Goal: Browse casually

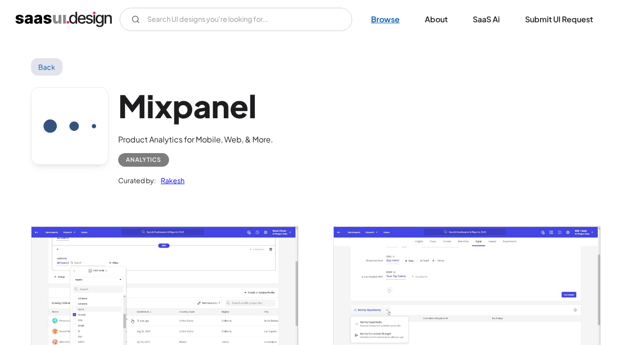
click at [387, 24] on link "Browse" at bounding box center [385, 19] width 52 height 21
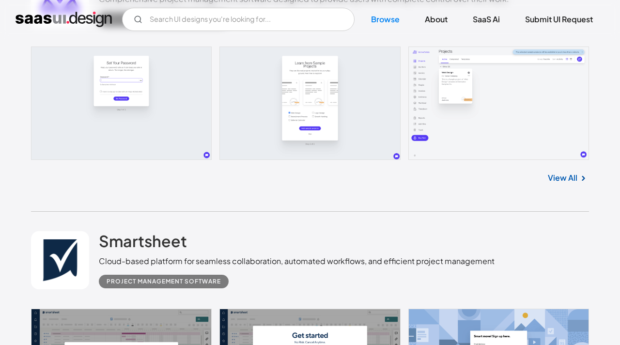
scroll to position [335, 0]
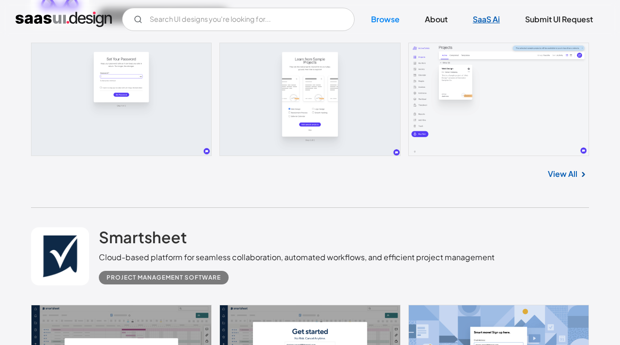
click at [484, 17] on link "SaaS Ai" at bounding box center [486, 19] width 50 height 21
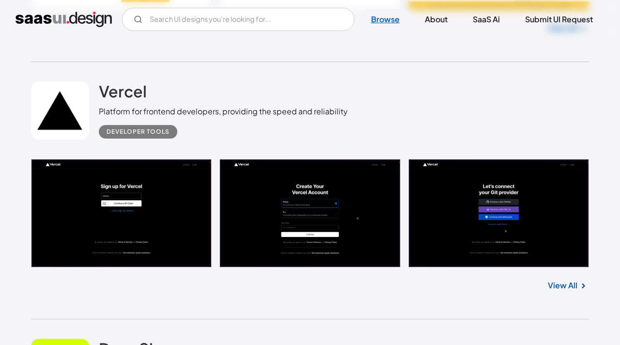
scroll to position [1018, 0]
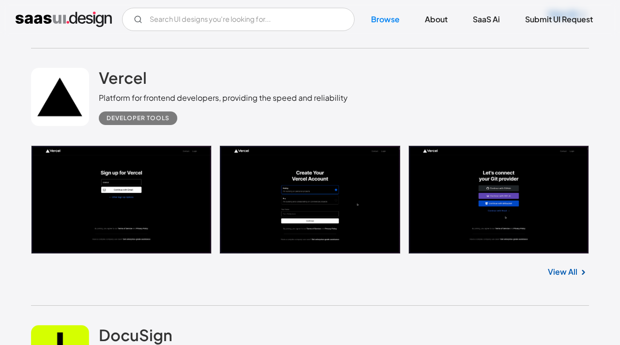
click at [563, 271] on link "View All" at bounding box center [563, 272] width 30 height 12
